Goal: Register for event/course

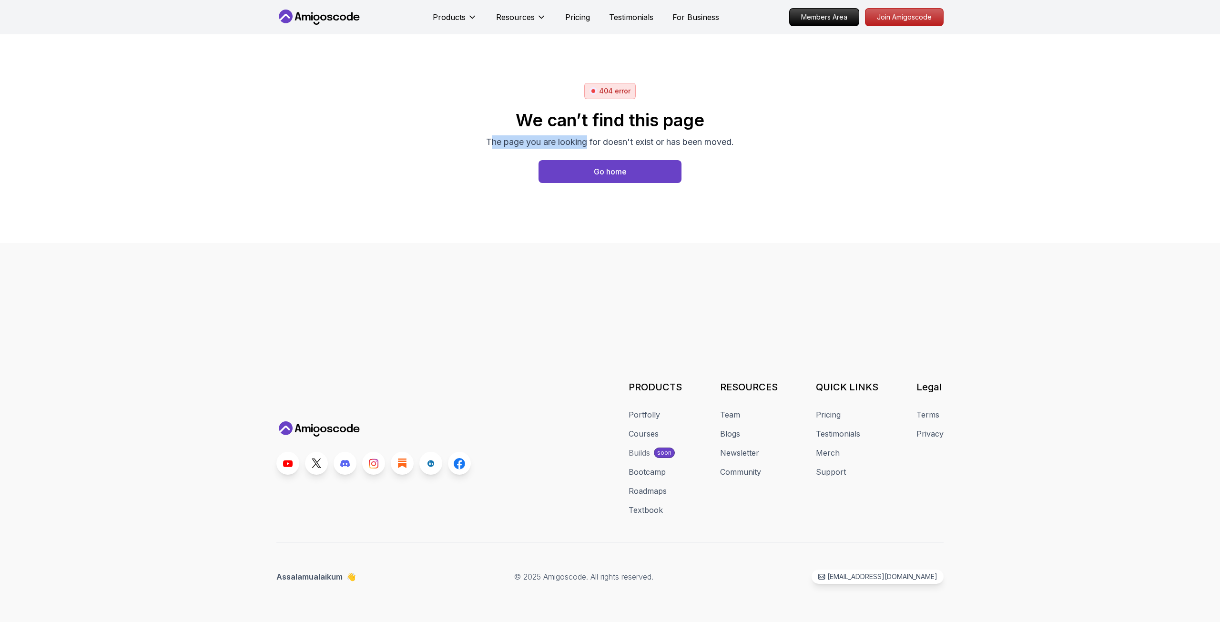
drag, startPoint x: 491, startPoint y: 140, endPoint x: 680, endPoint y: 116, distance: 190.7
click at [595, 129] on div "We can’t find this page The page you are looking for doesn't exist or has been …" at bounding box center [610, 130] width 248 height 38
click at [680, 116] on h2 "We can’t find this page" at bounding box center [610, 120] width 248 height 19
click at [580, 19] on p "Pricing" at bounding box center [577, 16] width 25 height 11
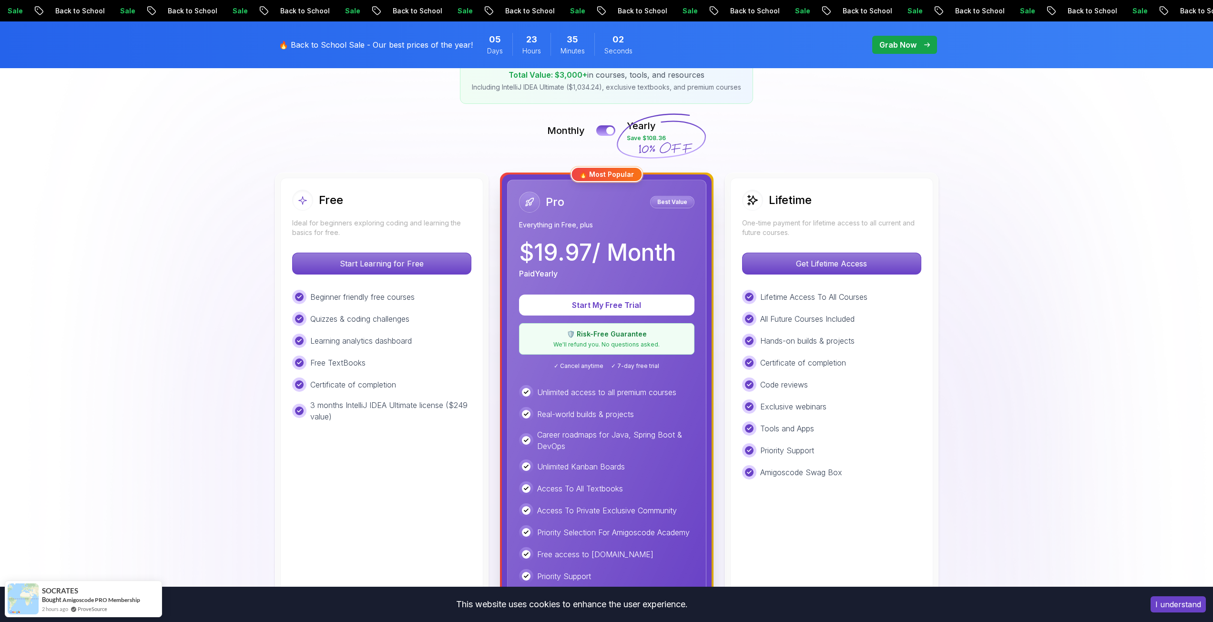
scroll to position [191, 0]
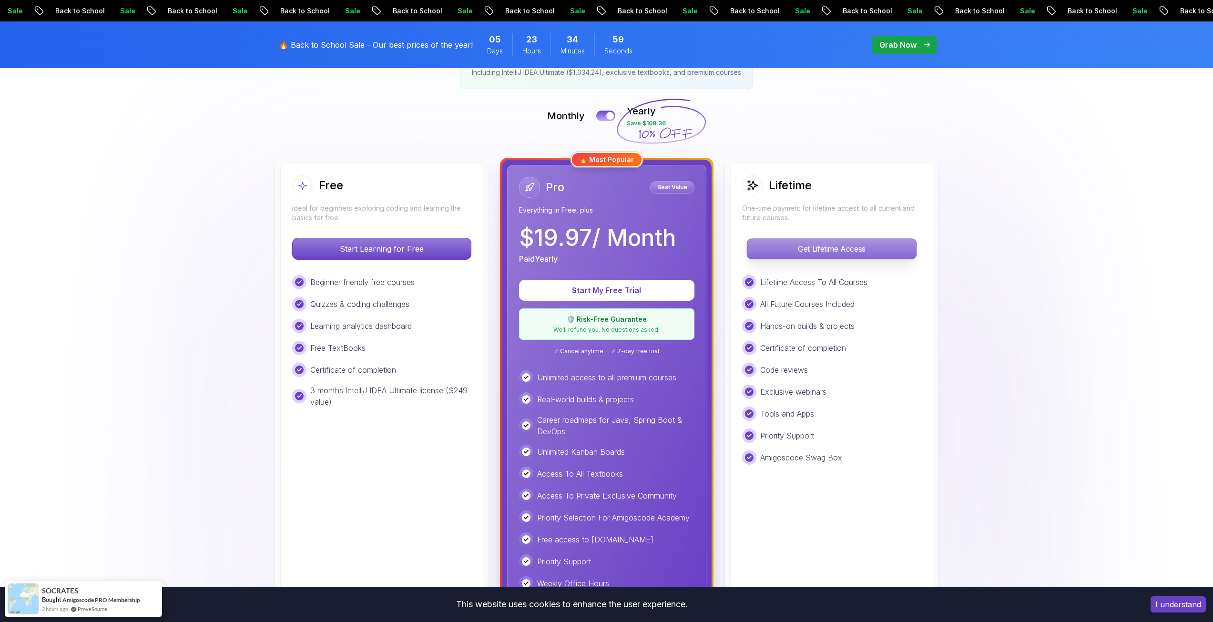
click at [832, 255] on p "Get Lifetime Access" at bounding box center [831, 249] width 169 height 20
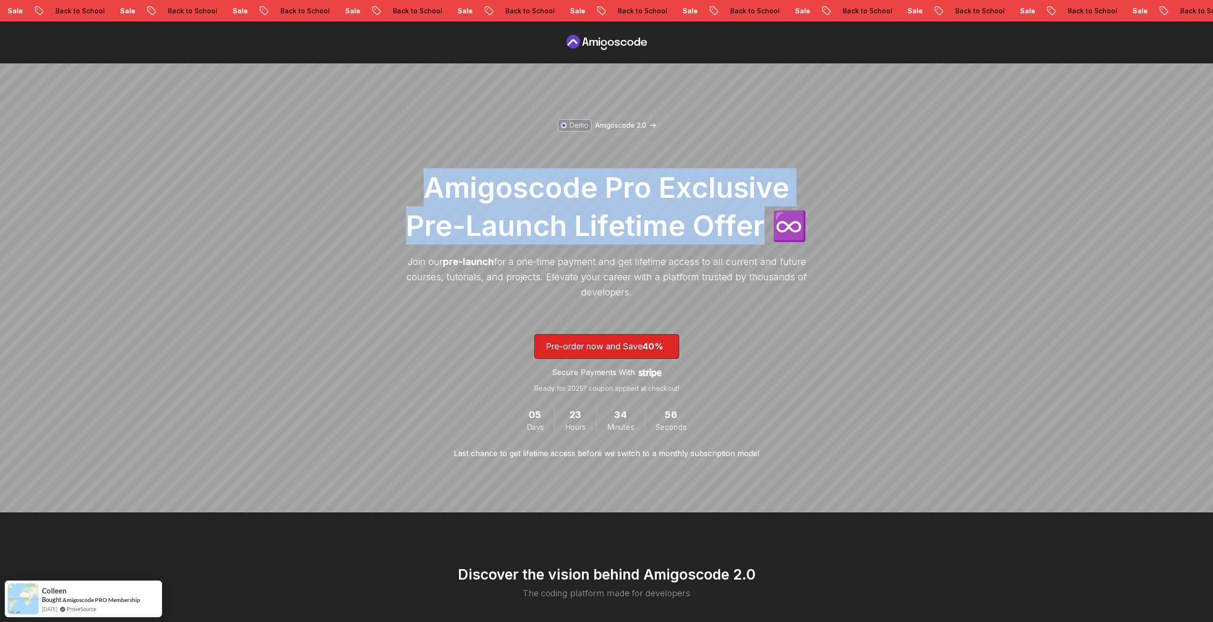
drag, startPoint x: 419, startPoint y: 184, endPoint x: 765, endPoint y: 213, distance: 346.8
click at [765, 213] on h1 "Amigoscode Pro Exclusive Pre-Launch Lifetime Offer ♾️" at bounding box center [607, 206] width 410 height 76
click at [612, 239] on h1 "Amigoscode Pro Exclusive Pre-Launch Lifetime Offer ♾️" at bounding box center [607, 206] width 410 height 76
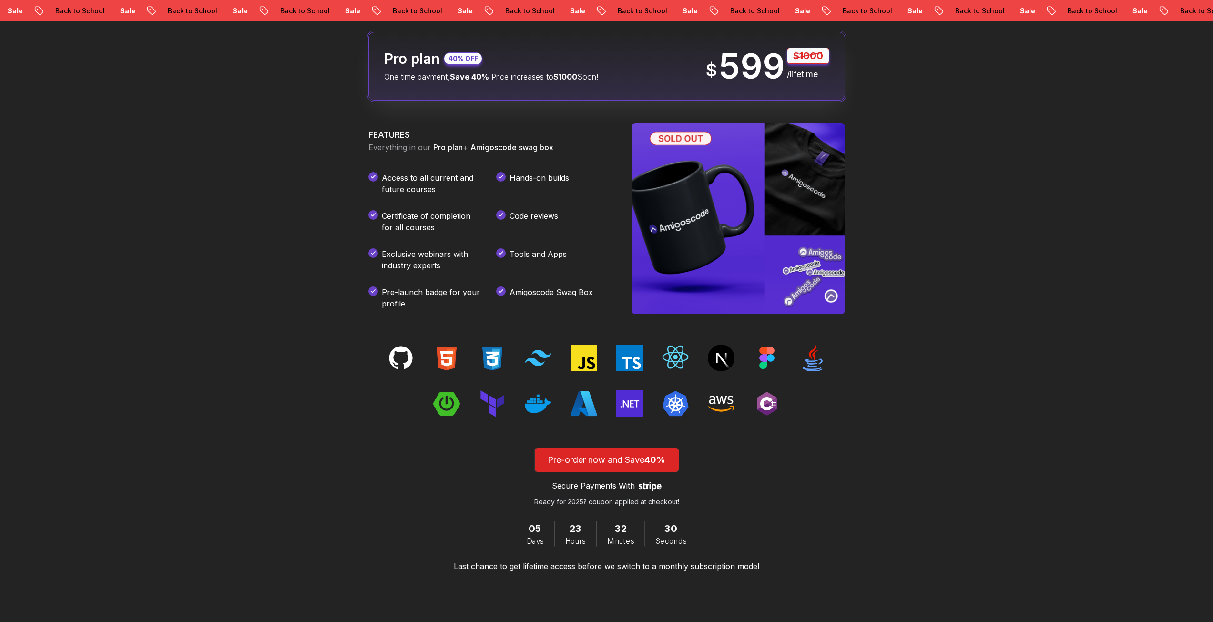
scroll to position [1192, 0]
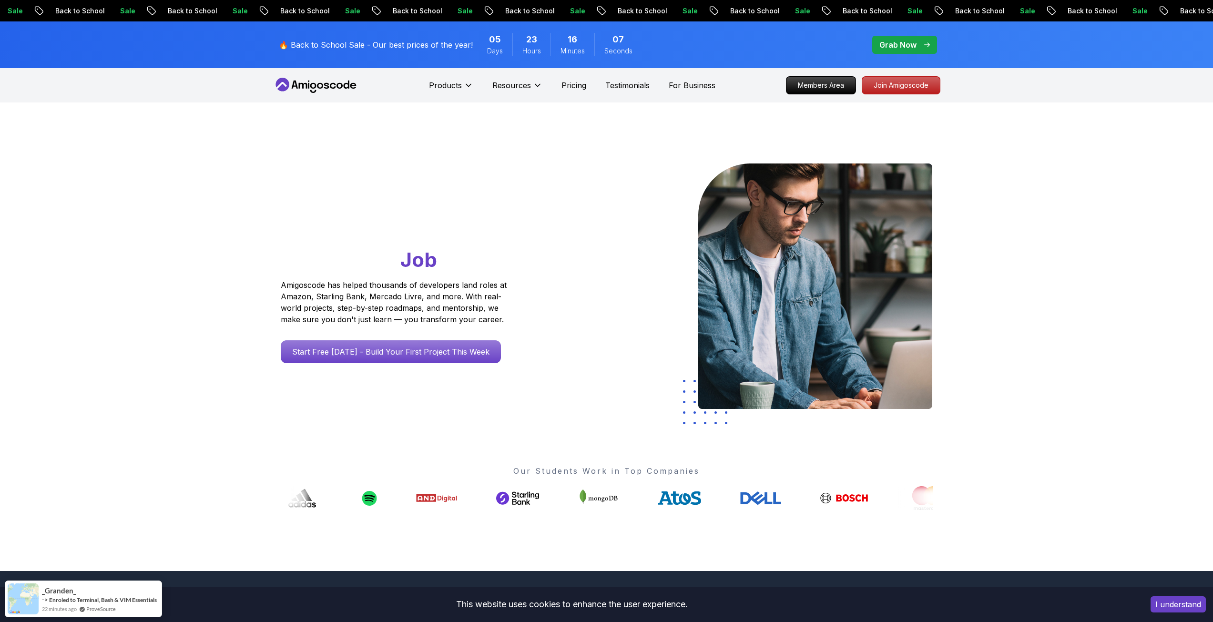
click at [920, 86] on p "Join Amigoscode" at bounding box center [901, 85] width 74 height 16
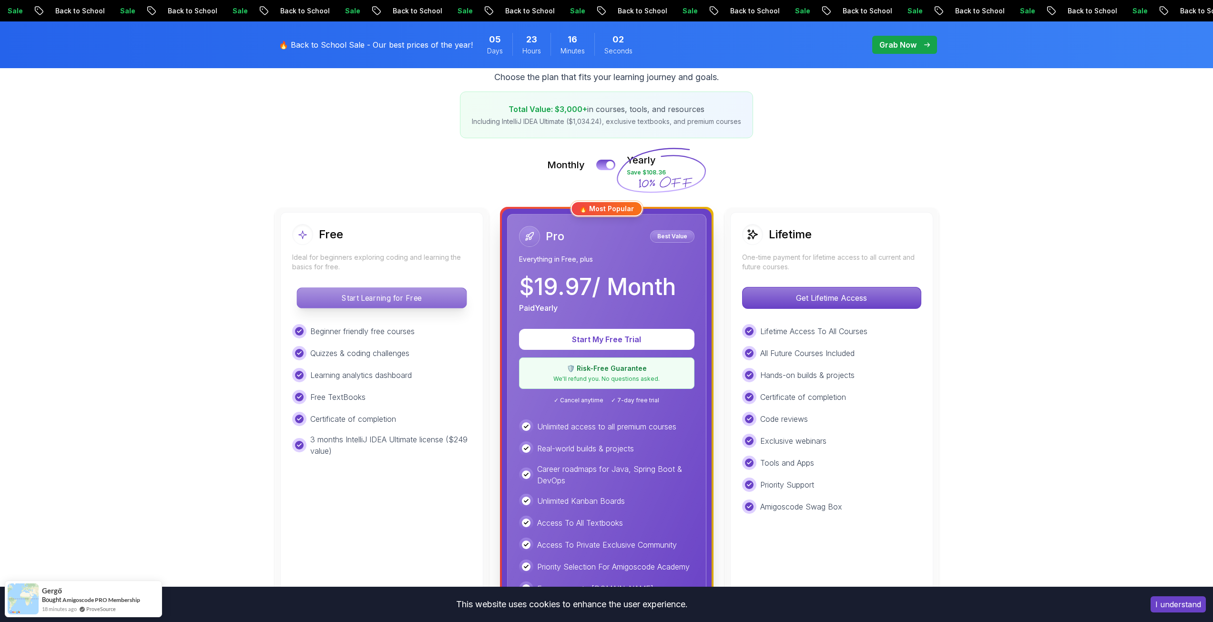
scroll to position [143, 0]
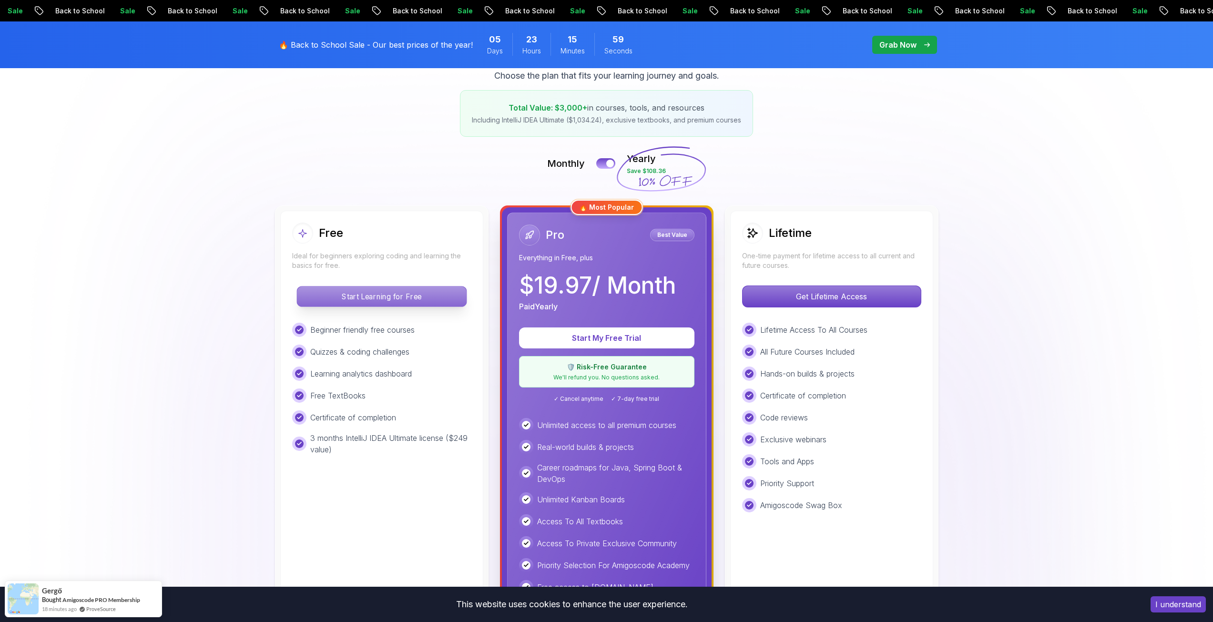
click at [363, 293] on p "Start Learning for Free" at bounding box center [381, 296] width 169 height 20
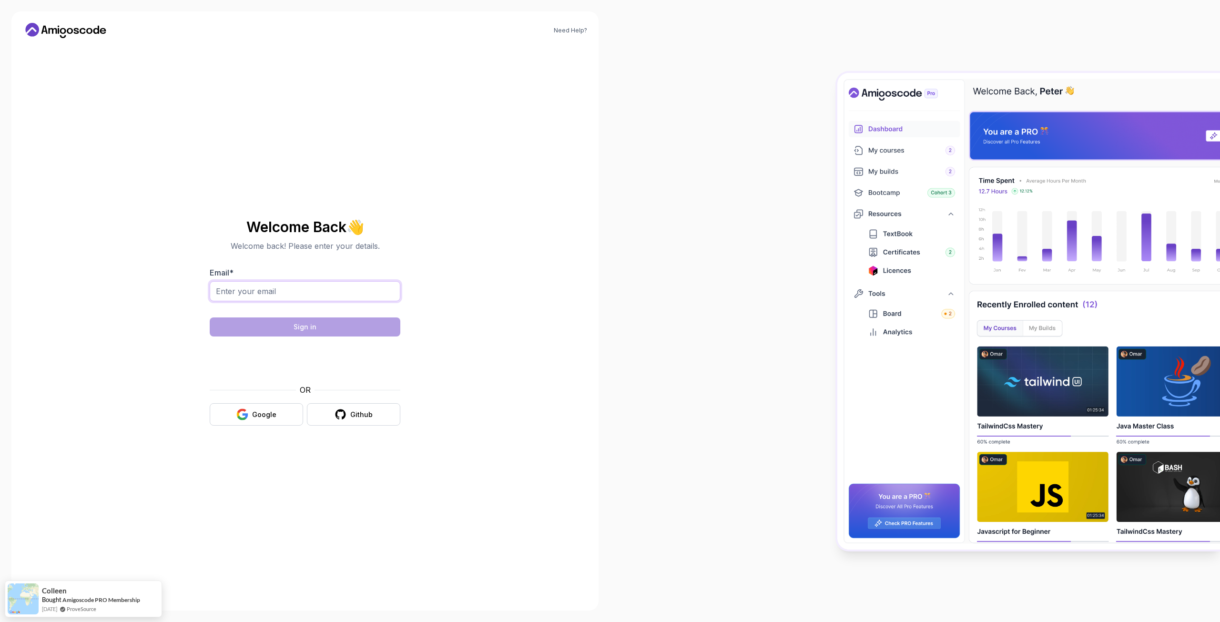
click at [311, 296] on input "Email *" at bounding box center [305, 291] width 191 height 20
click at [263, 418] on div "Google" at bounding box center [264, 415] width 24 height 10
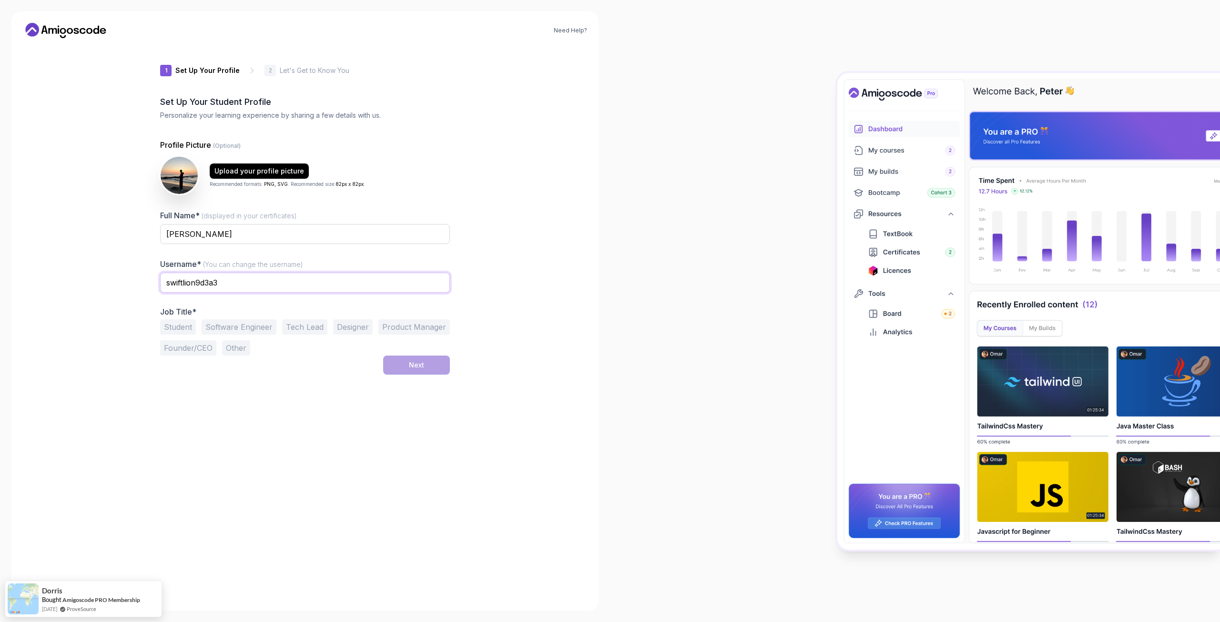
drag, startPoint x: 255, startPoint y: 287, endPoint x: 115, endPoint y: 284, distance: 139.2
click at [115, 284] on div "Need Help? 1 Set Up Your Profile 1 Set Up Your Profile 2 Let's Get to Know You …" at bounding box center [304, 310] width 587 height 599
type input "kon"
click at [227, 279] on input "kon" at bounding box center [305, 283] width 290 height 20
click at [195, 290] on input "konrad.malinowski" at bounding box center [305, 283] width 290 height 20
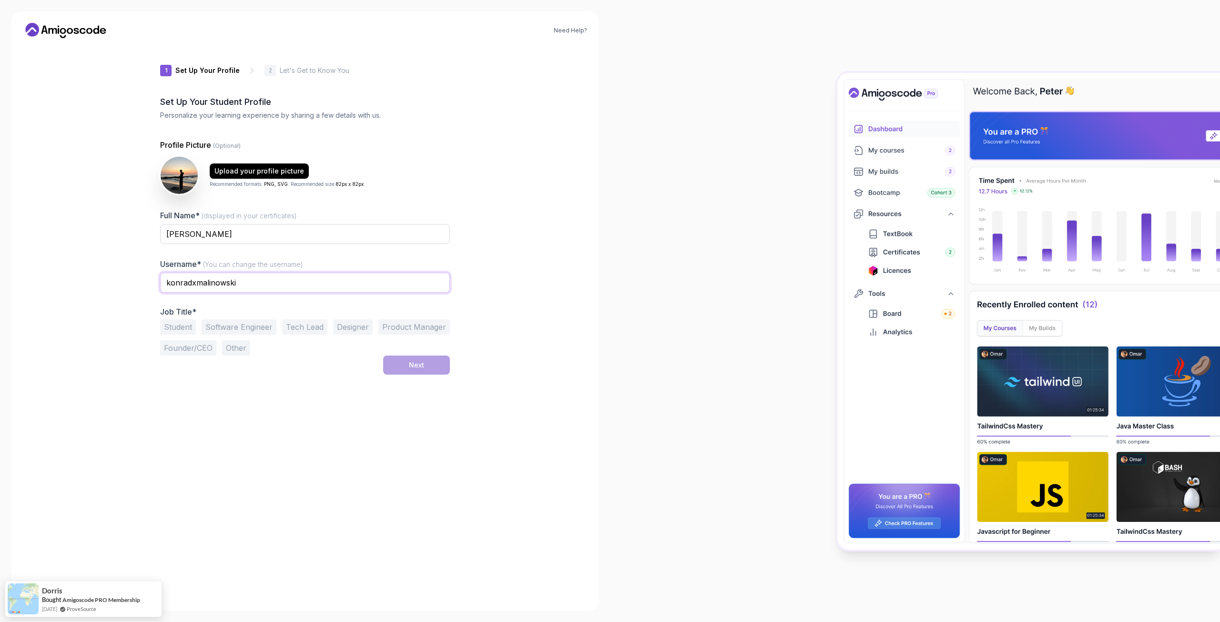
type input "konradxmalinowski"
click at [184, 327] on button "Student" at bounding box center [178, 326] width 36 height 15
click at [214, 323] on button "Software Engineer" at bounding box center [239, 326] width 75 height 15
click at [189, 330] on button "Student" at bounding box center [178, 326] width 36 height 15
click at [430, 369] on button "Next" at bounding box center [416, 365] width 67 height 19
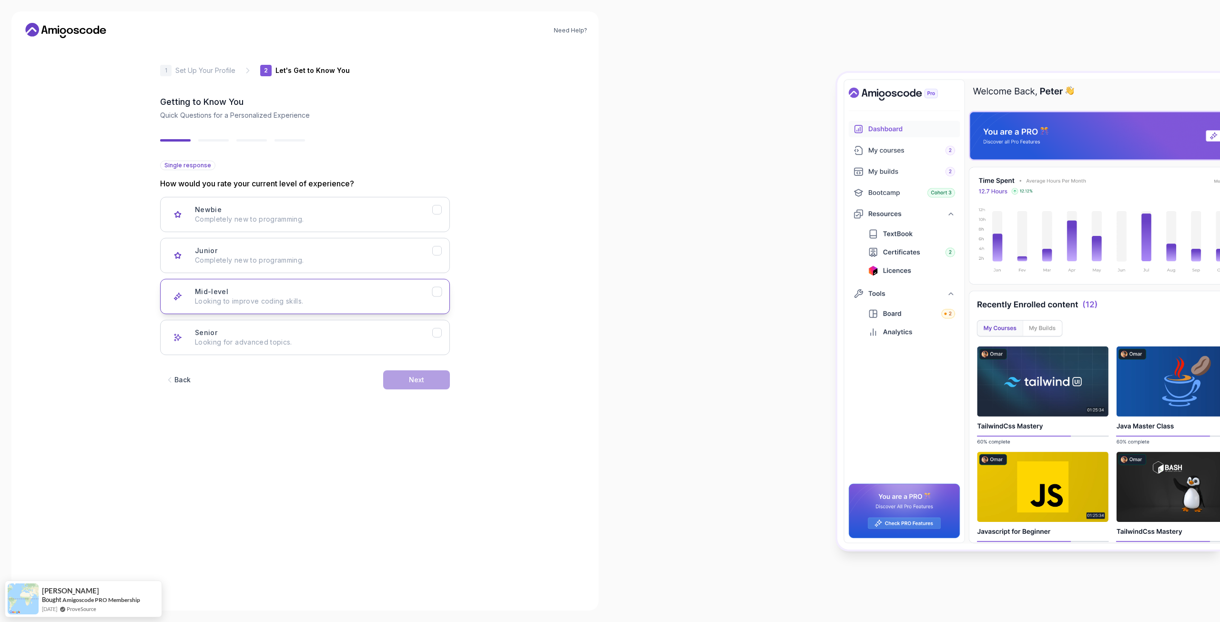
click at [293, 288] on div "Mid-level Looking to improve coding skills." at bounding box center [313, 296] width 237 height 19
click at [320, 261] on p "Completely new to programming." at bounding box center [313, 260] width 237 height 10
click at [328, 292] on div "Mid-level Looking to improve coding skills." at bounding box center [313, 296] width 237 height 19
click at [395, 374] on button "Next" at bounding box center [416, 379] width 67 height 19
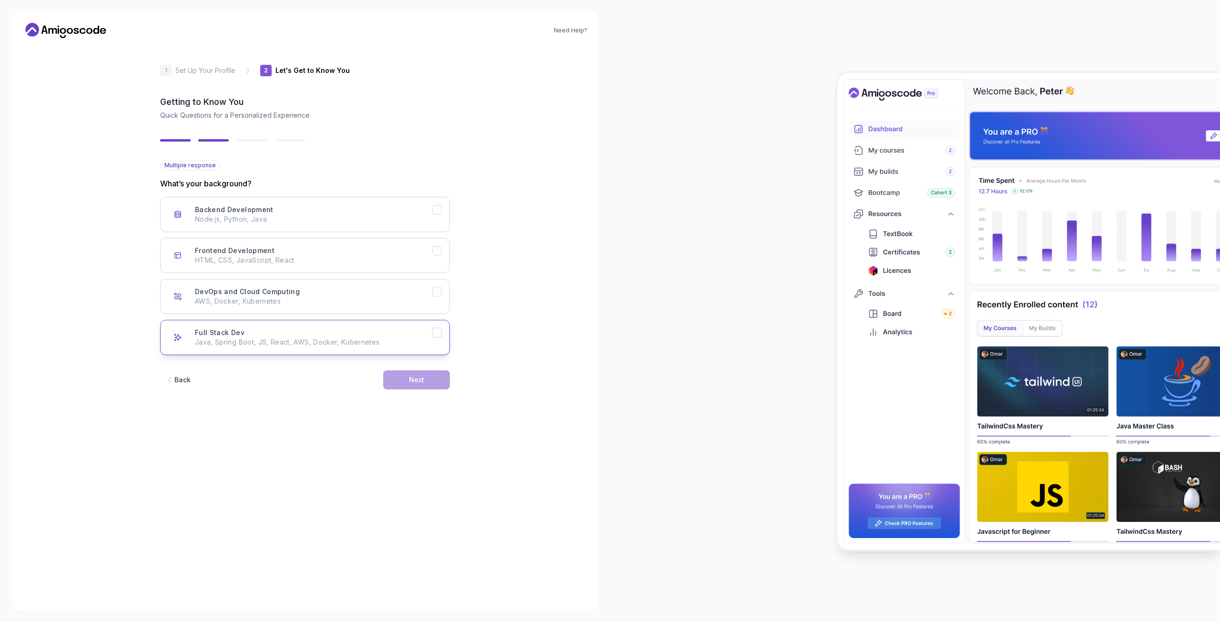
click at [287, 329] on div "Full Stack Dev Java, Spring Boot, JS, React, AWS, Docker, Kubernetes" at bounding box center [313, 337] width 237 height 19
click at [414, 378] on div "Next" at bounding box center [416, 380] width 15 height 10
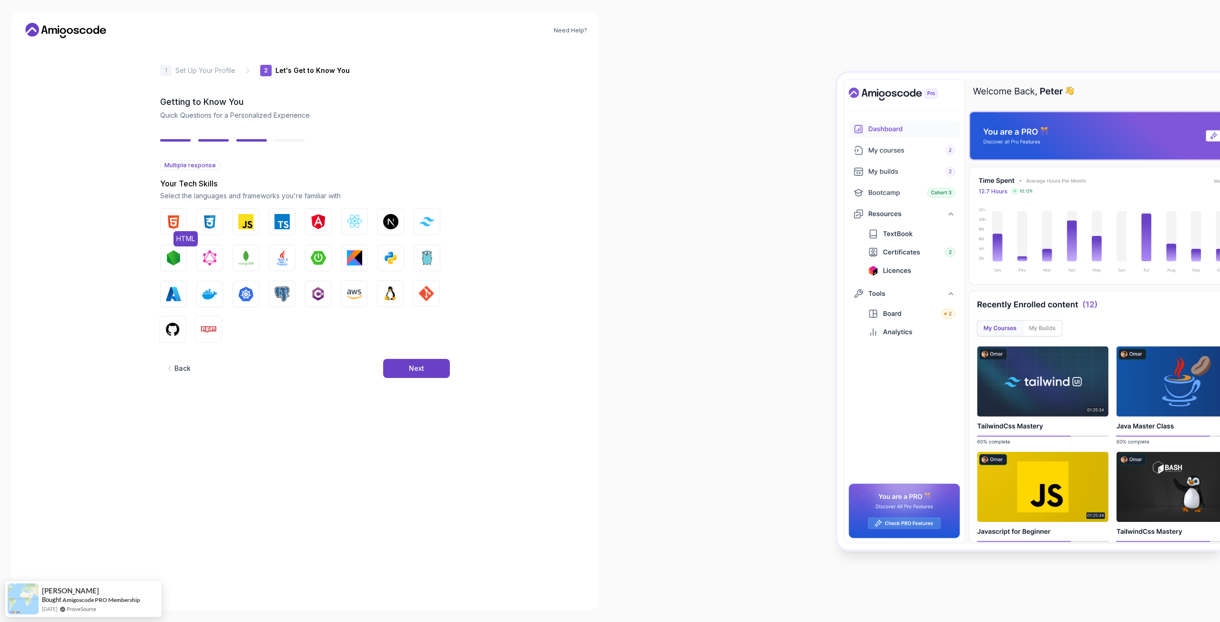
click at [182, 215] on button "HTML" at bounding box center [173, 221] width 27 height 27
click at [207, 217] on img "button" at bounding box center [209, 221] width 15 height 15
click at [246, 219] on img "button" at bounding box center [245, 221] width 15 height 15
click at [255, 225] on button "JavaScript" at bounding box center [246, 221] width 27 height 27
click at [214, 223] on img "button" at bounding box center [209, 221] width 15 height 15
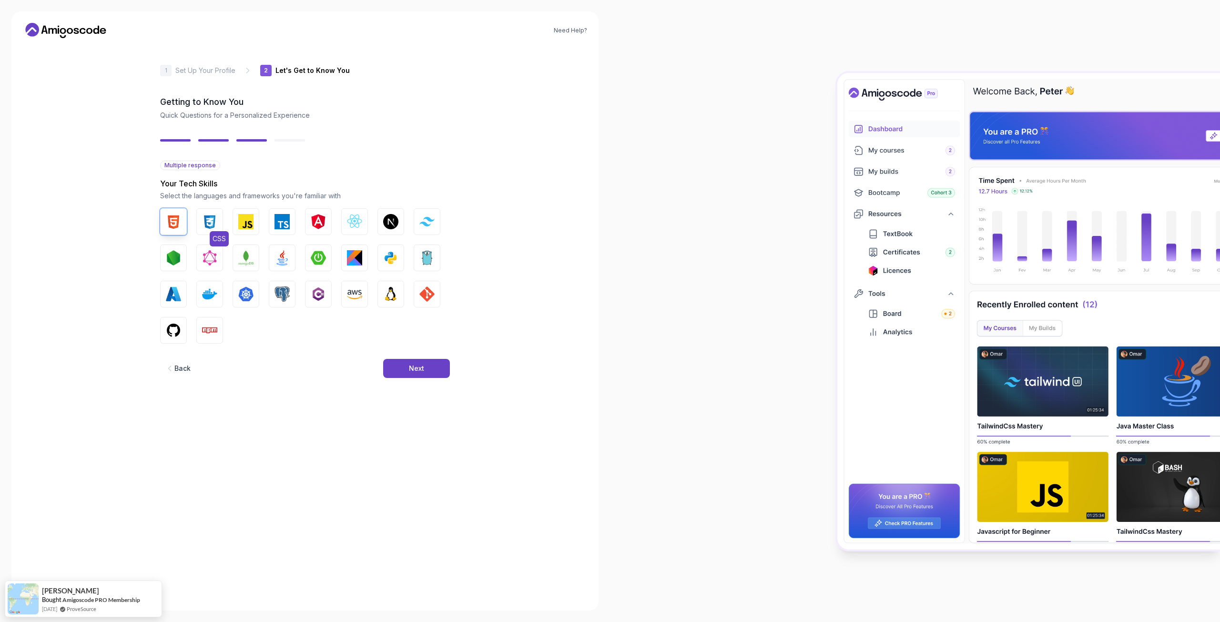
click at [205, 217] on img "button" at bounding box center [209, 221] width 15 height 15
click at [262, 220] on div "HTML CSS JavaScript TypeScript Angular React.js Next.js Tailwind CSS Node.js Gr…" at bounding box center [305, 275] width 290 height 135
click at [255, 218] on button "JavaScript" at bounding box center [246, 221] width 27 height 27
click at [295, 219] on button "TypeScript" at bounding box center [282, 221] width 27 height 27
click at [316, 220] on img "button" at bounding box center [318, 221] width 15 height 15
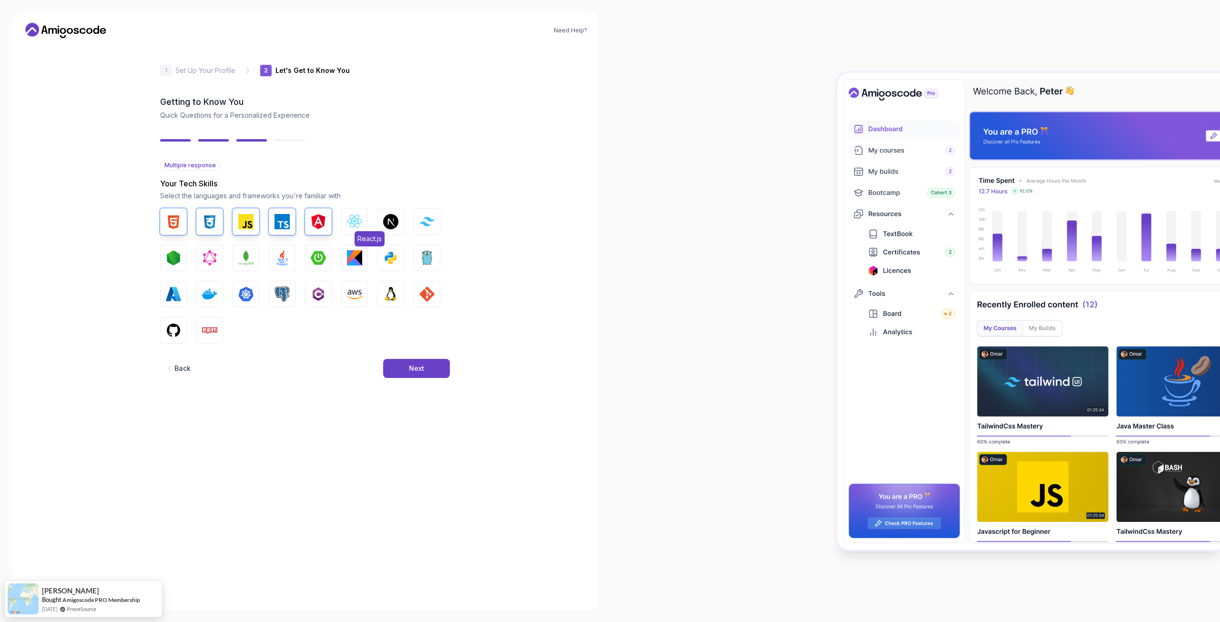
click at [343, 218] on button "React.js" at bounding box center [354, 221] width 27 height 27
click at [423, 222] on img "button" at bounding box center [426, 221] width 15 height 9
click at [393, 221] on img "button" at bounding box center [390, 221] width 15 height 15
click at [175, 254] on img "button" at bounding box center [173, 257] width 15 height 15
click at [273, 254] on button "Java" at bounding box center [282, 258] width 27 height 27
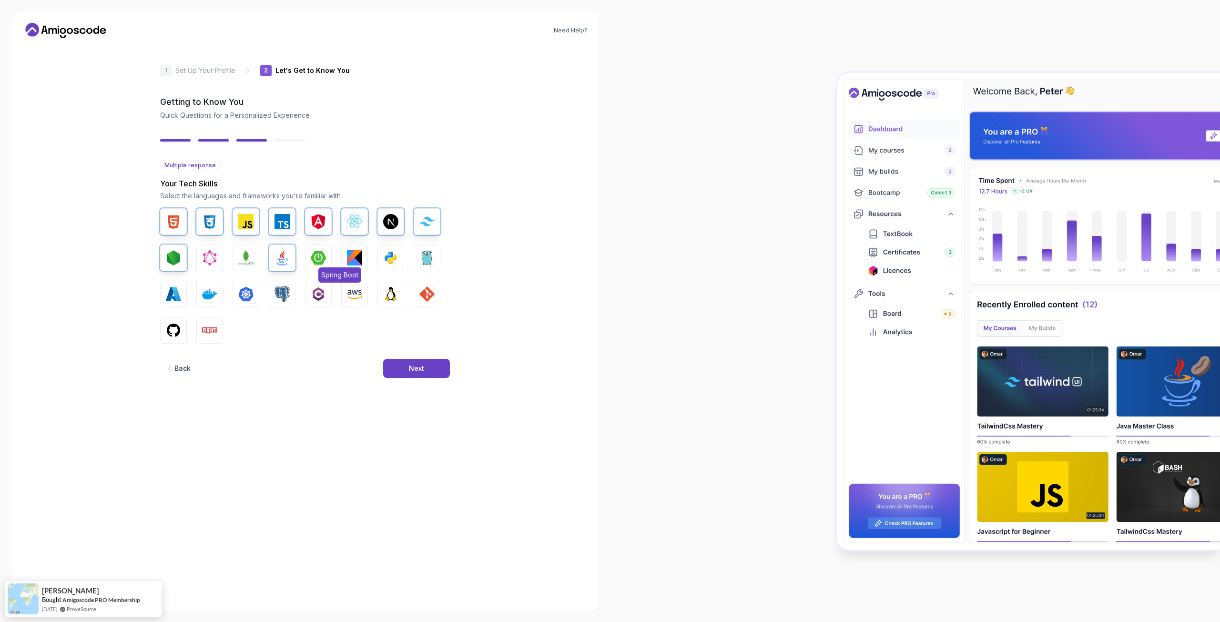
click at [315, 255] on img "button" at bounding box center [318, 257] width 15 height 15
click at [389, 253] on img "button" at bounding box center [390, 257] width 15 height 15
click at [221, 291] on button "Docker" at bounding box center [209, 294] width 27 height 27
click at [390, 292] on img "button" at bounding box center [390, 293] width 15 height 15
click at [424, 292] on img "button" at bounding box center [426, 293] width 15 height 15
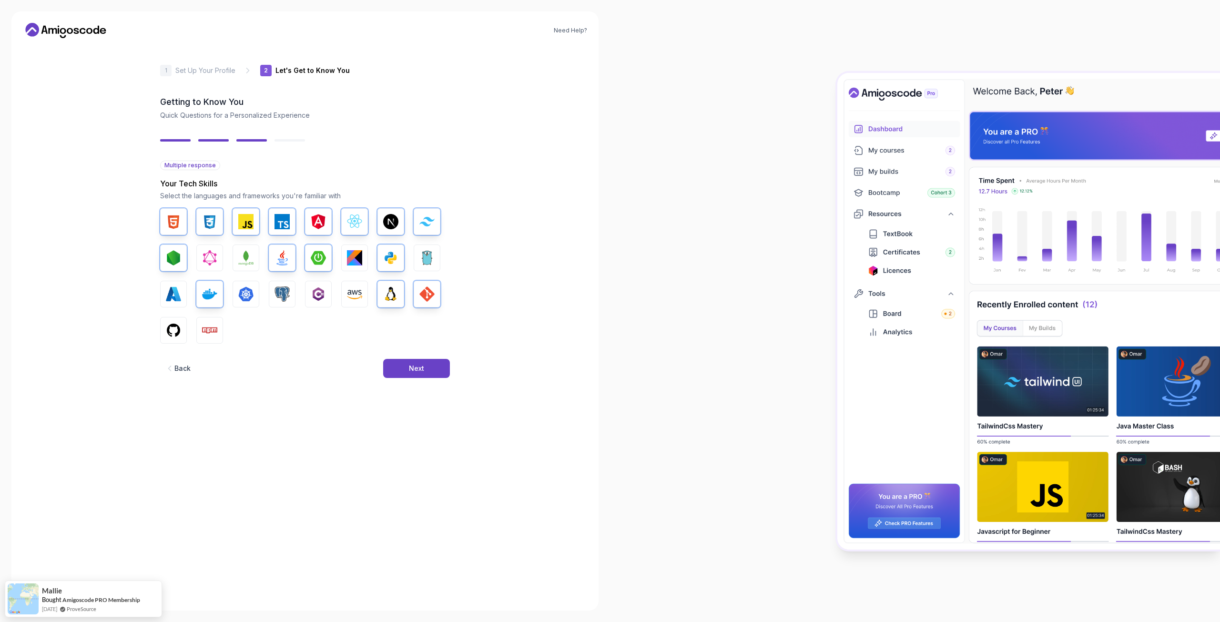
click at [187, 325] on div "HTML CSS JavaScript TypeScript Angular React.js Next.js Tailwind CSS Node.js Gr…" at bounding box center [305, 275] width 290 height 135
click at [178, 326] on img "button" at bounding box center [173, 330] width 15 height 15
click at [209, 326] on img "button" at bounding box center [209, 330] width 15 height 15
click at [417, 363] on button "Next" at bounding box center [416, 368] width 67 height 19
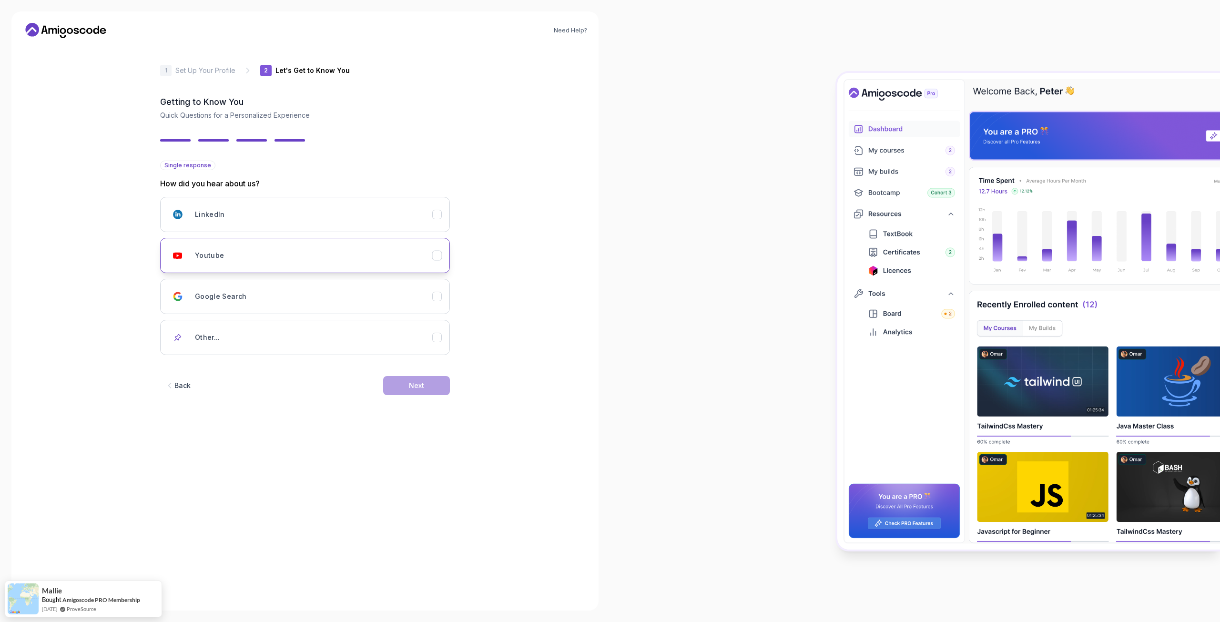
click at [279, 257] on div "Youtube" at bounding box center [313, 255] width 237 height 19
click at [409, 388] on div "Next" at bounding box center [416, 386] width 15 height 10
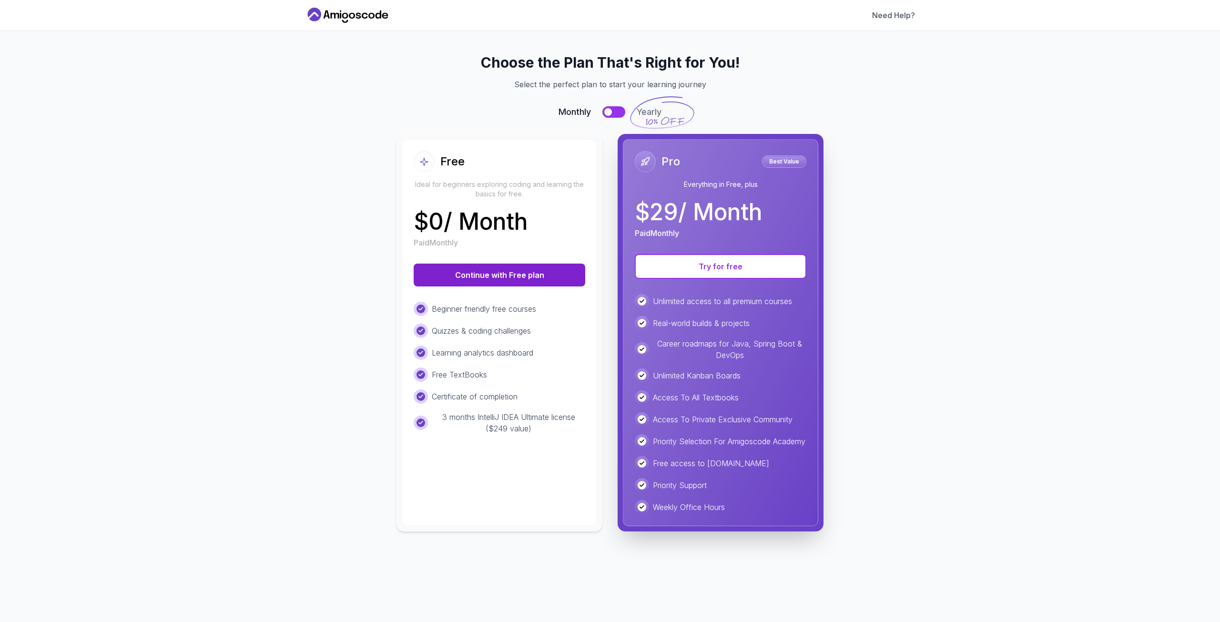
click at [511, 281] on button "Continue with Free plan" at bounding box center [500, 275] width 172 height 23
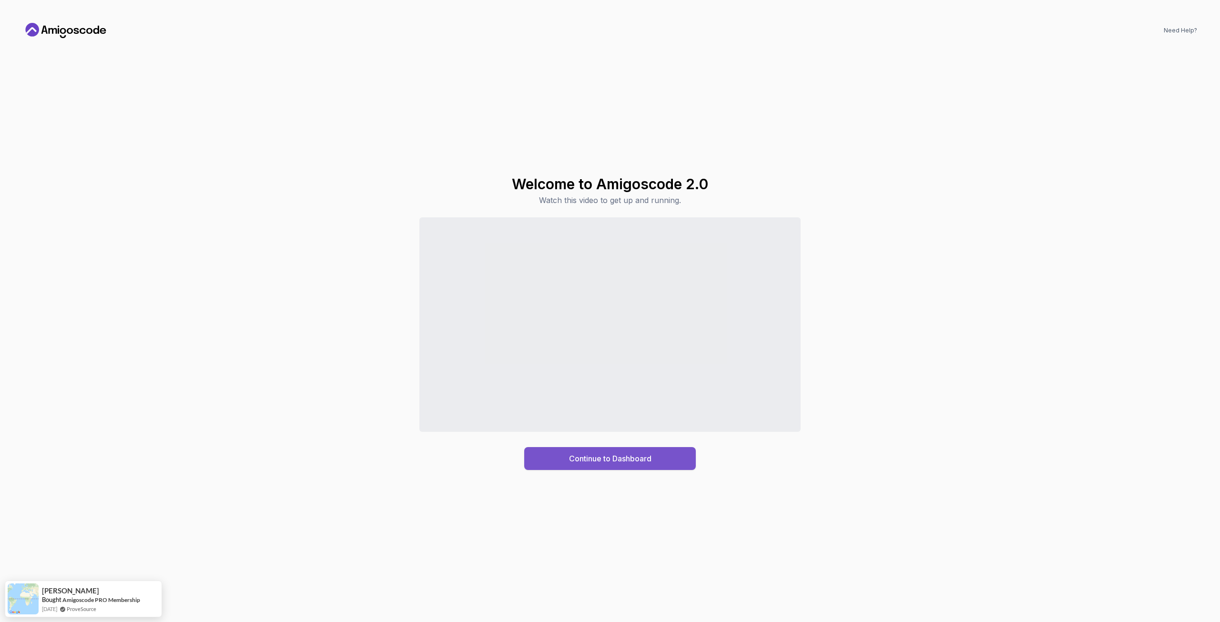
click at [598, 456] on div "Continue to Dashboard" at bounding box center [610, 458] width 82 height 11
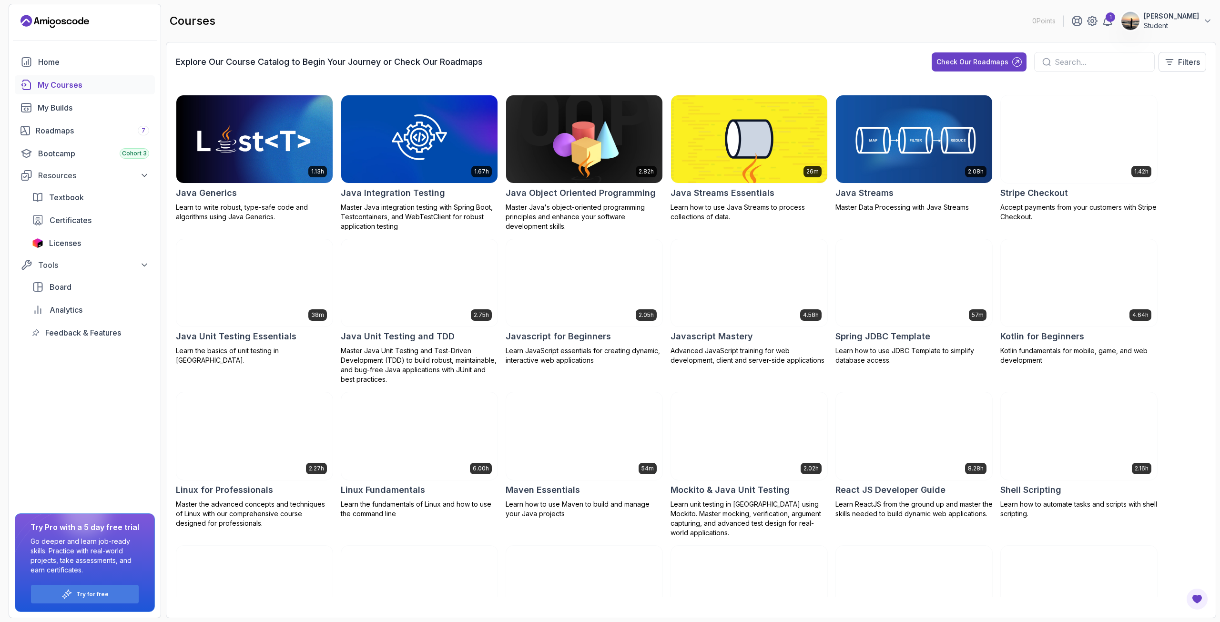
scroll to position [437, 0]
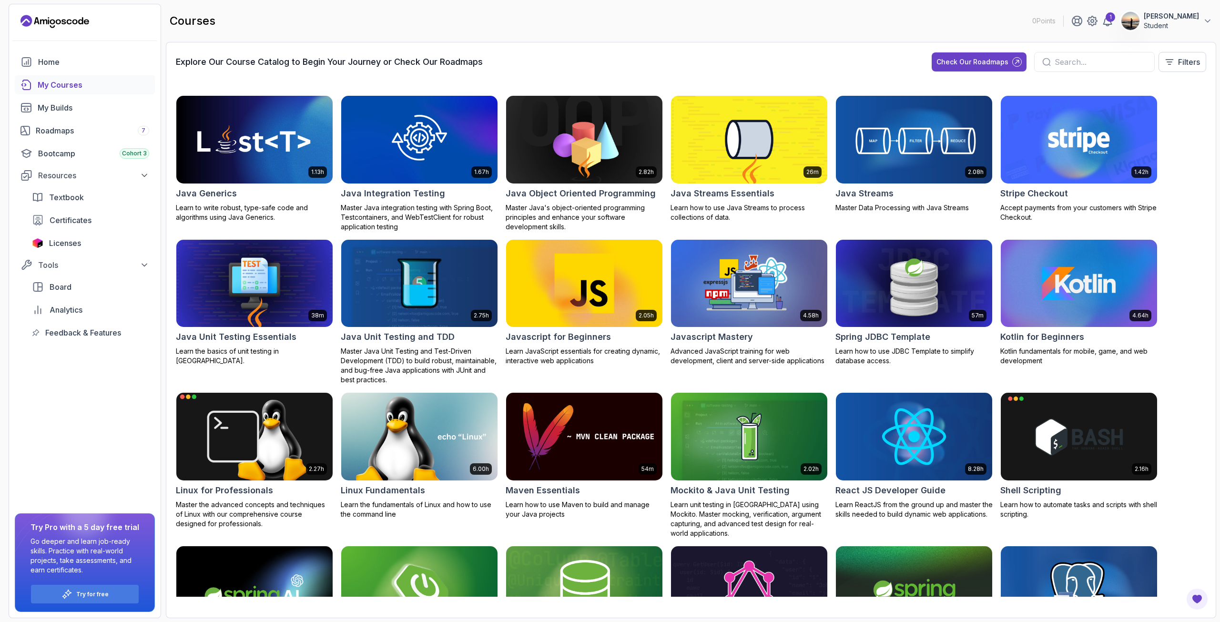
click at [245, 437] on img at bounding box center [255, 437] width 164 height 92
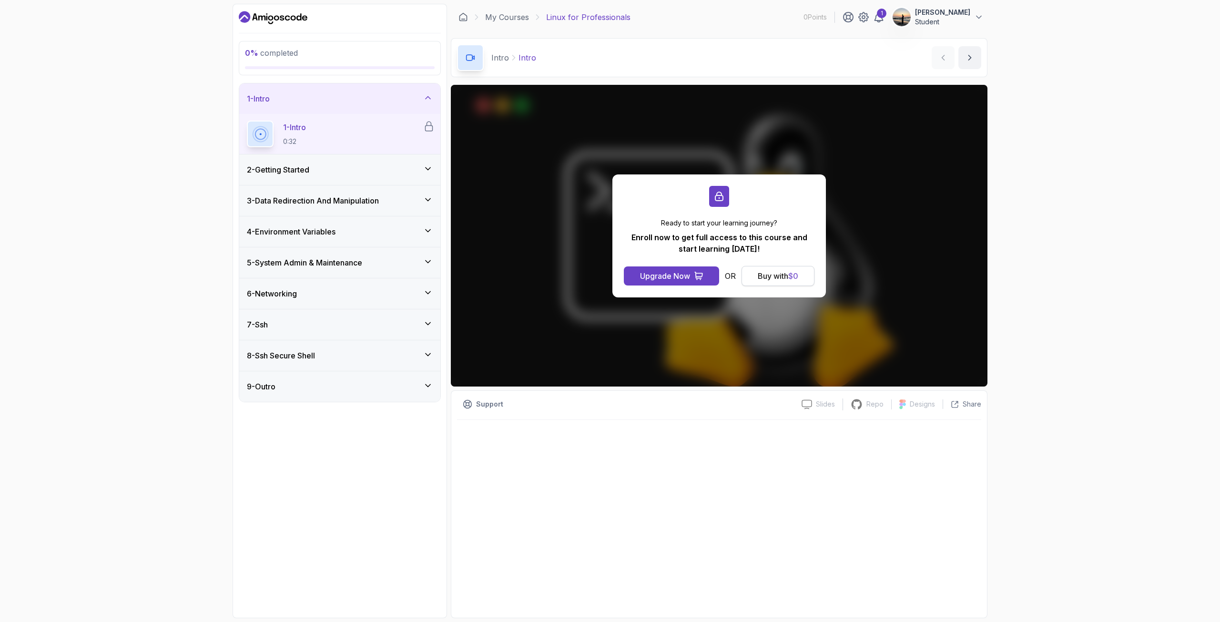
click at [781, 278] on div "Buy with $ 0" at bounding box center [778, 275] width 41 height 11
click at [1065, 216] on div "0 % completed 1 - Intro 1 - Intro 0:32 2 - Getting Started 3 - Data Redirection…" at bounding box center [610, 311] width 1220 height 622
click at [269, 174] on h3 "2 - Getting Started" at bounding box center [278, 169] width 62 height 11
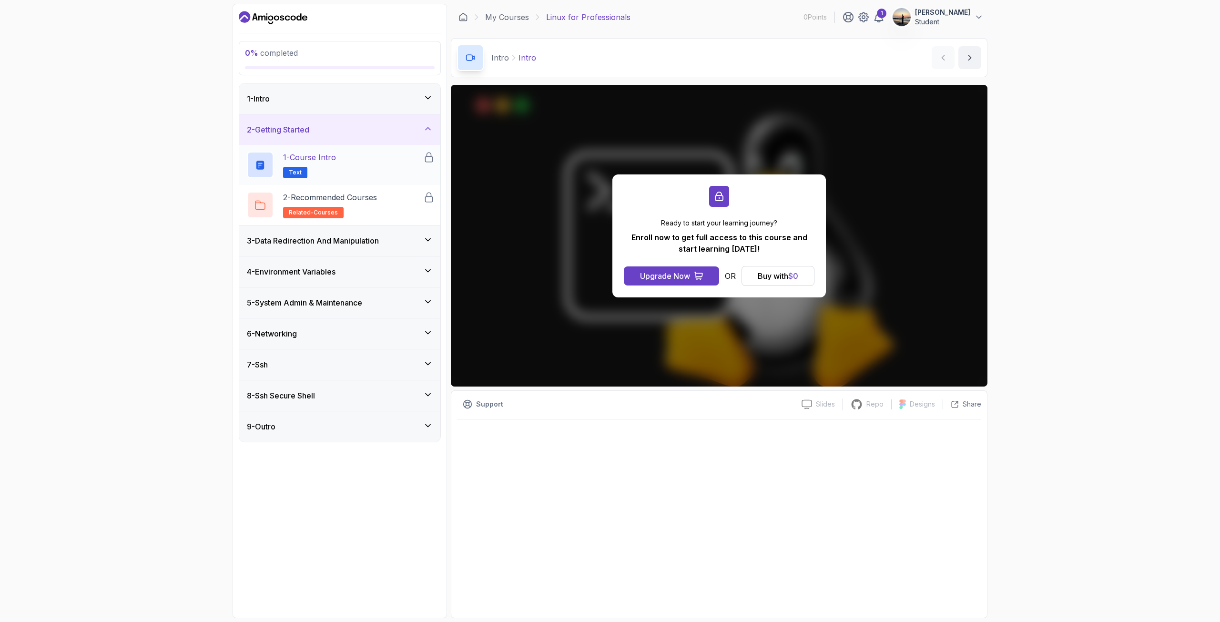
click at [298, 176] on span "Text" at bounding box center [295, 173] width 13 height 8
click at [345, 236] on h3 "3 - Data Redirection And Manipulation" at bounding box center [313, 240] width 132 height 11
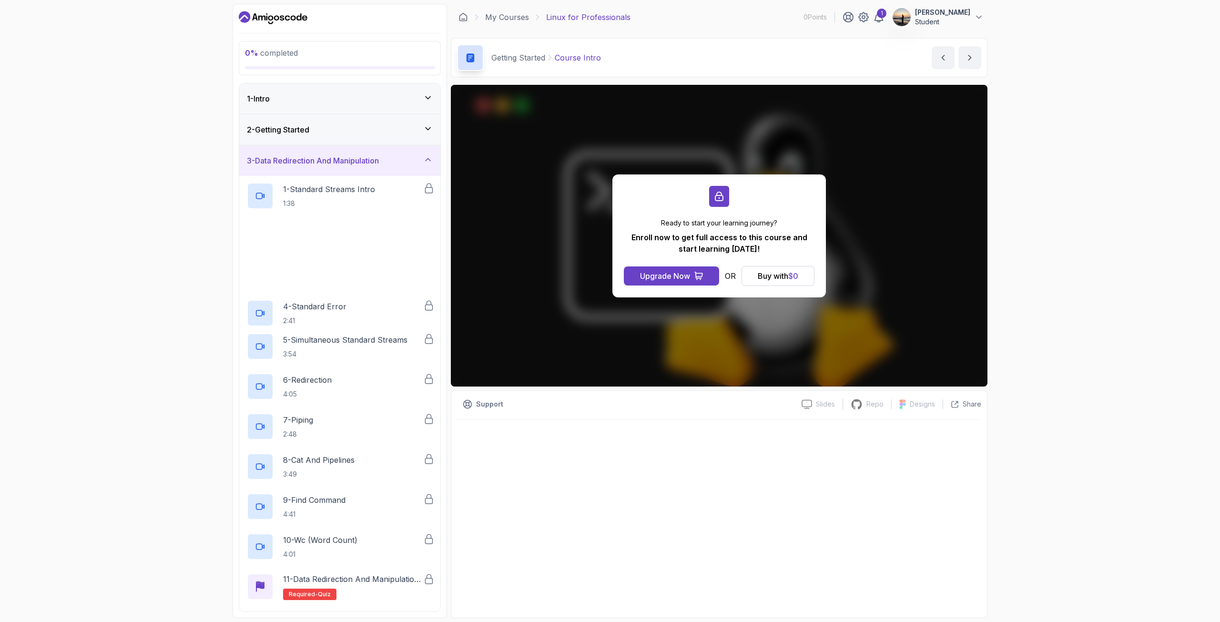
drag, startPoint x: 291, startPoint y: 181, endPoint x: 295, endPoint y: 175, distance: 7.3
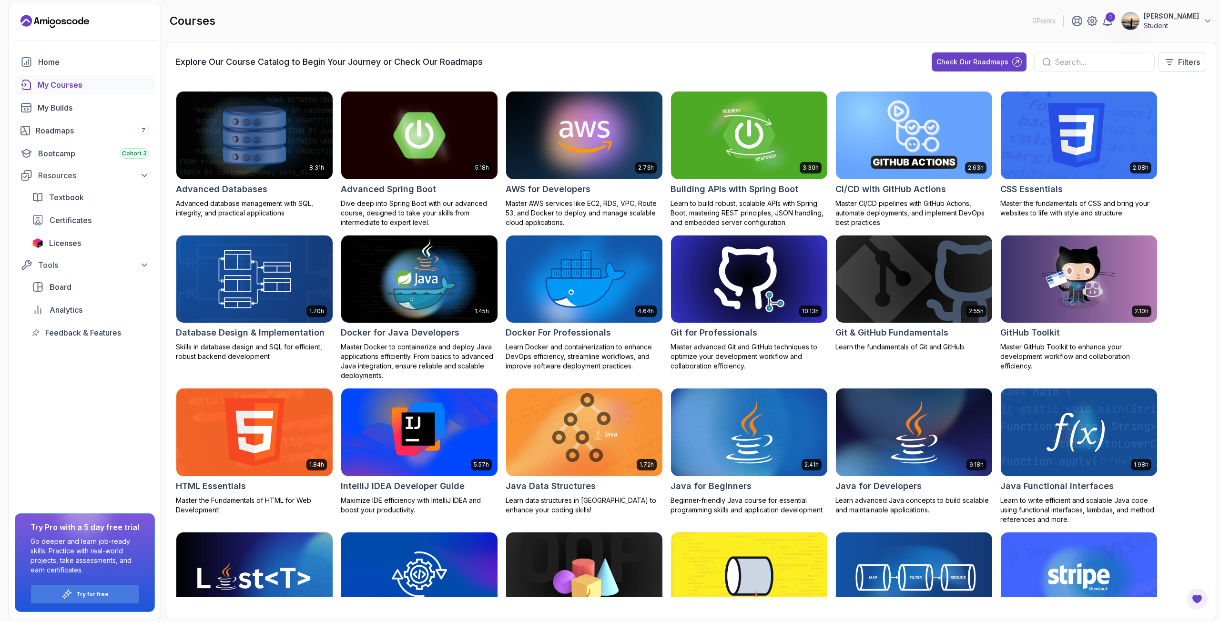
click at [1099, 29] on div "1 Konrad Malinowski Student" at bounding box center [1142, 20] width 141 height 19
click at [1102, 23] on icon at bounding box center [1107, 20] width 11 height 11
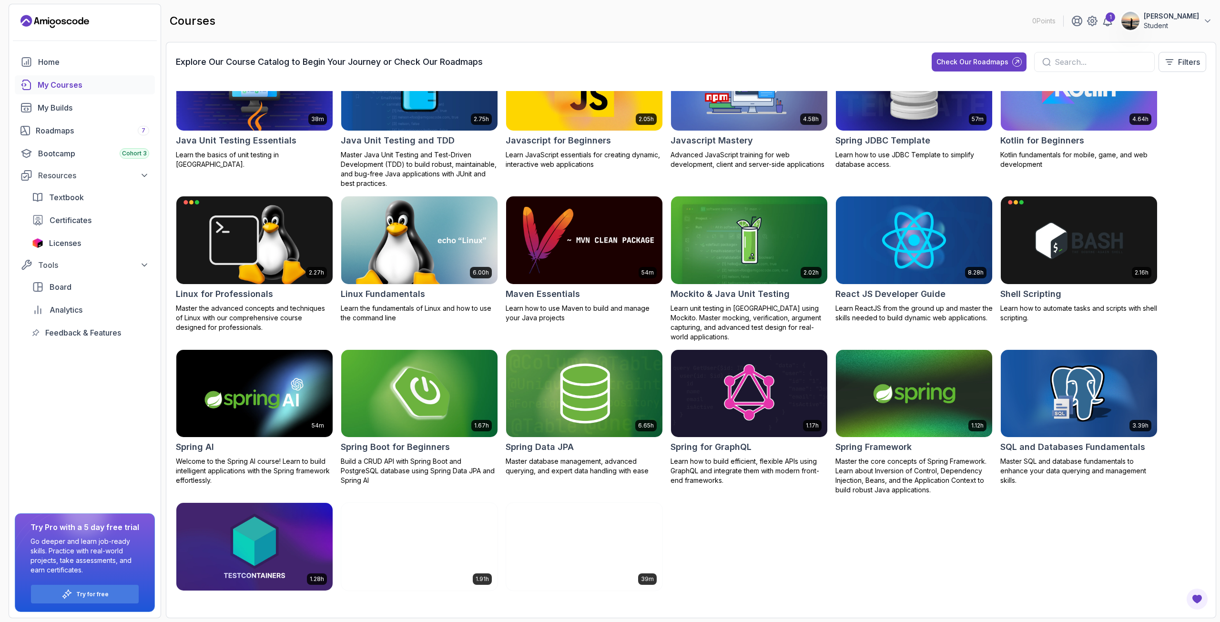
scroll to position [484, 0]
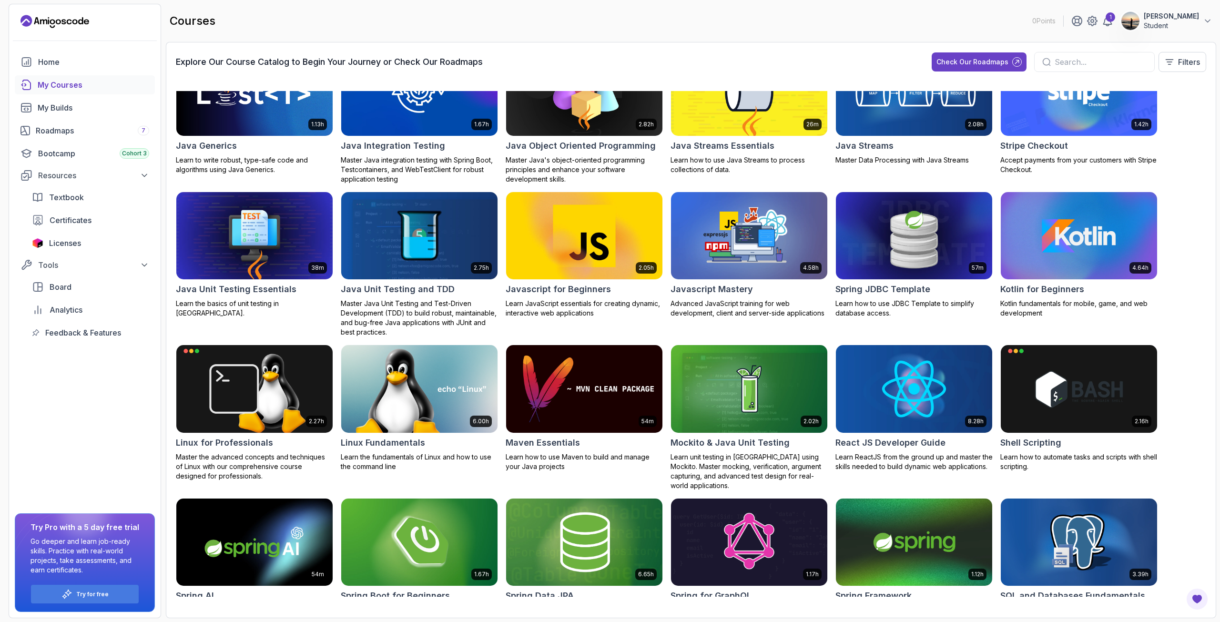
click at [579, 244] on img at bounding box center [584, 236] width 164 height 92
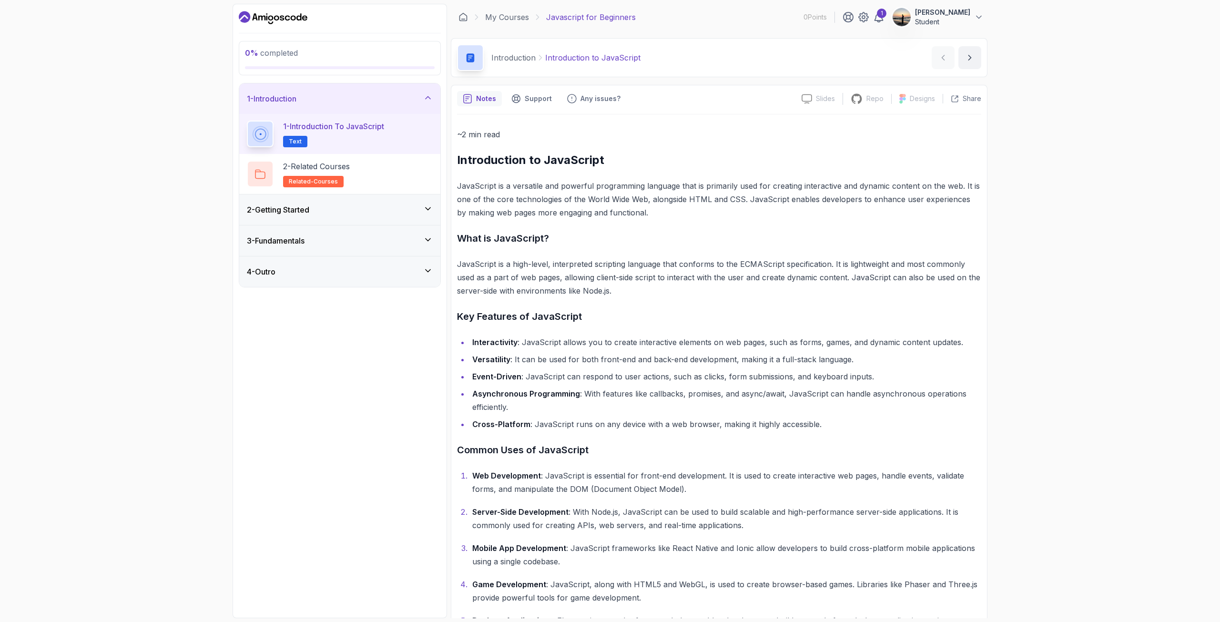
click at [375, 216] on div "2 - Getting Started" at bounding box center [339, 209] width 201 height 31
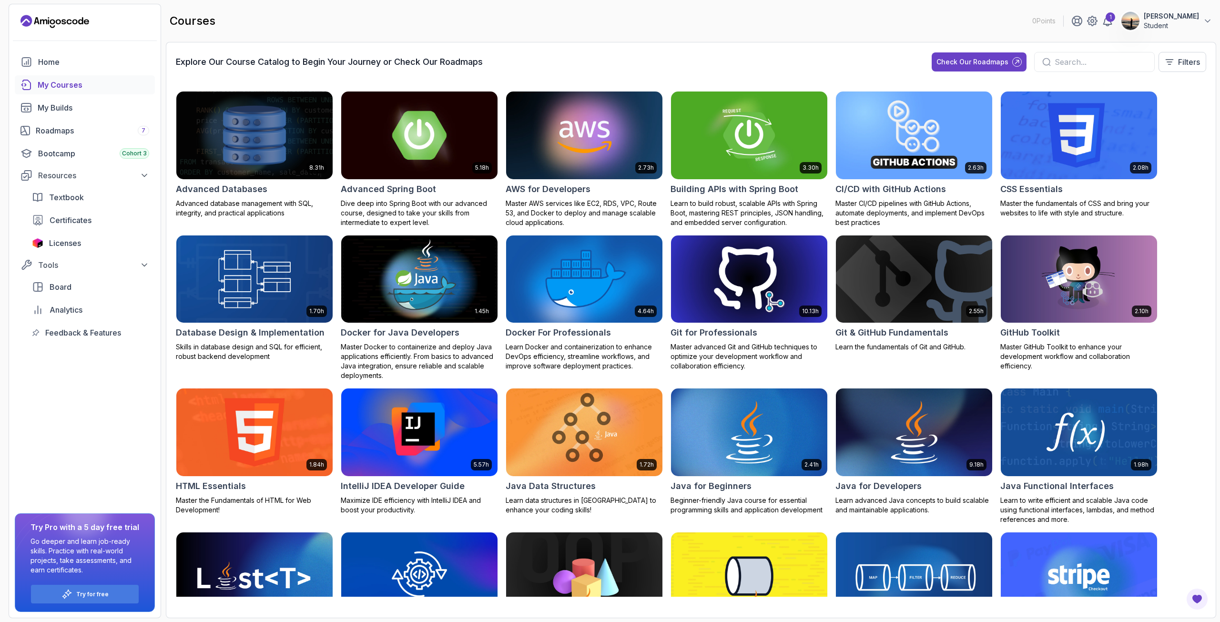
click at [454, 126] on img at bounding box center [419, 135] width 164 height 92
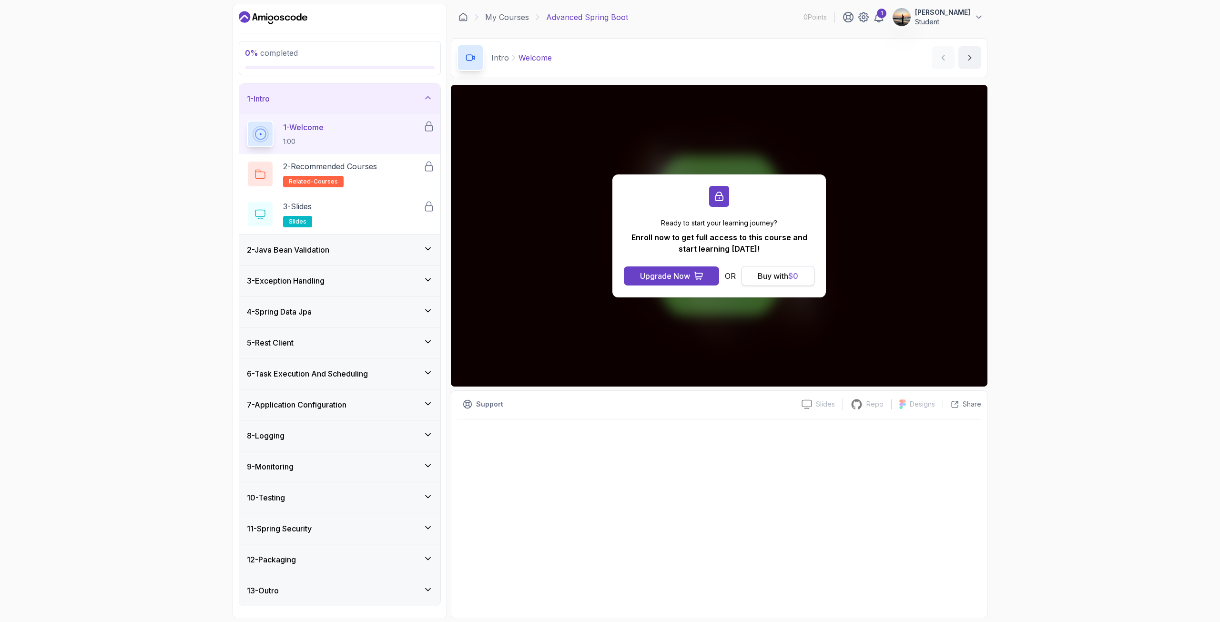
click at [762, 274] on div "Buy with $ 0" at bounding box center [778, 275] width 41 height 11
